Goal: Information Seeking & Learning: Stay updated

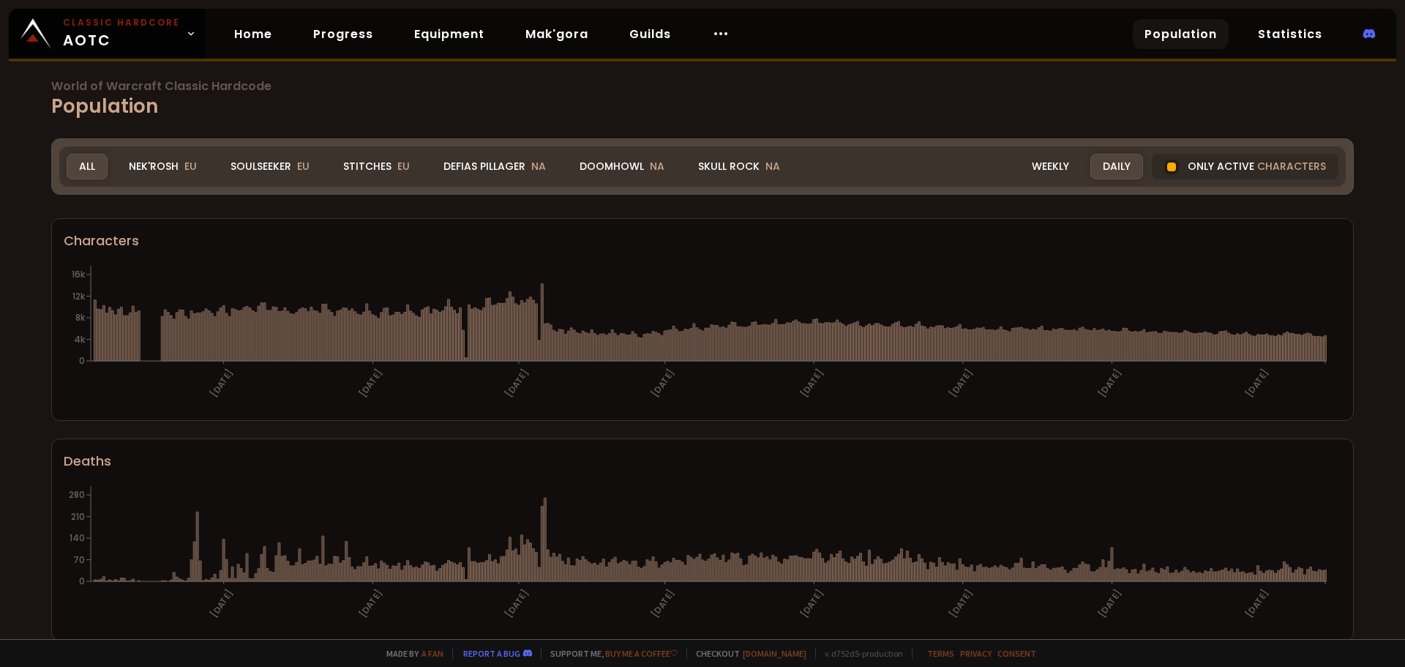
drag, startPoint x: 20, startPoint y: 268, endPoint x: 30, endPoint y: 253, distance: 17.5
click at [20, 268] on div "World of Warcraft Classic Hardcode Population Realm All All Nek'Rosh EU Soulsee…" at bounding box center [702, 319] width 1405 height 639
click at [1242, 157] on div "Only active characters" at bounding box center [1245, 167] width 187 height 26
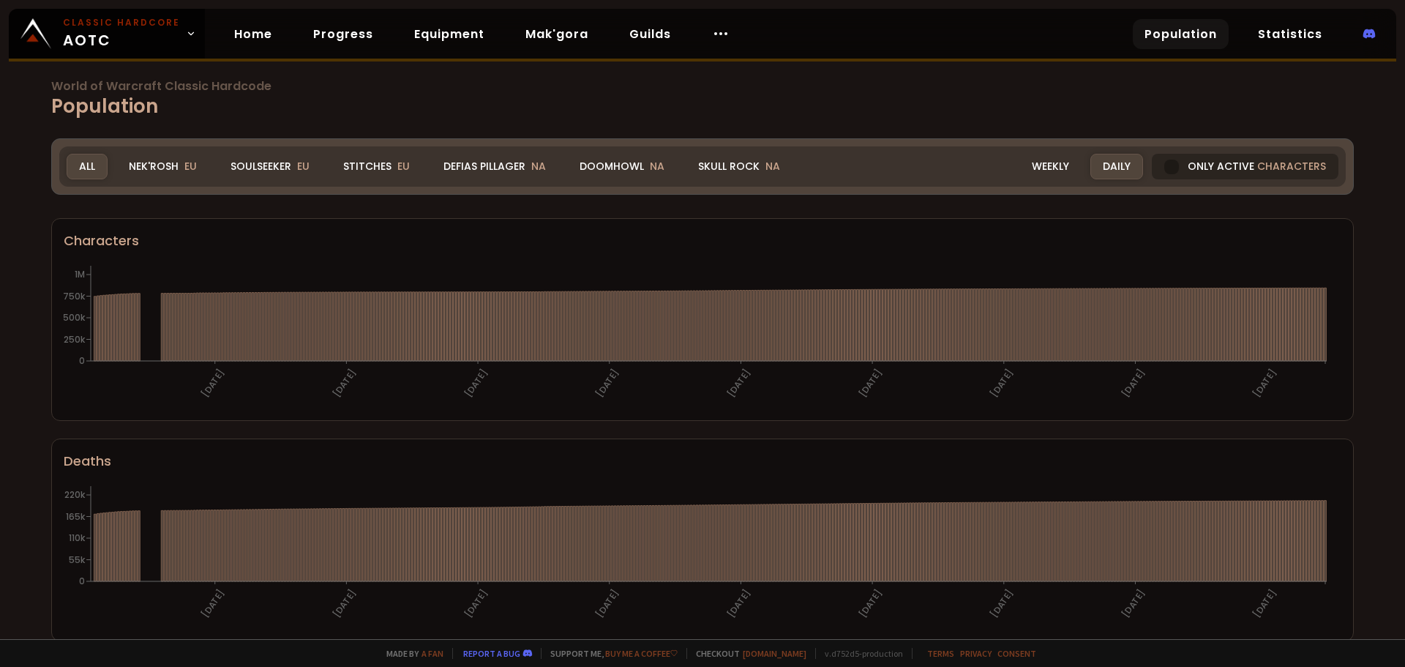
click at [1240, 174] on div "Only active characters" at bounding box center [1245, 167] width 187 height 26
